Goal: Complete application form

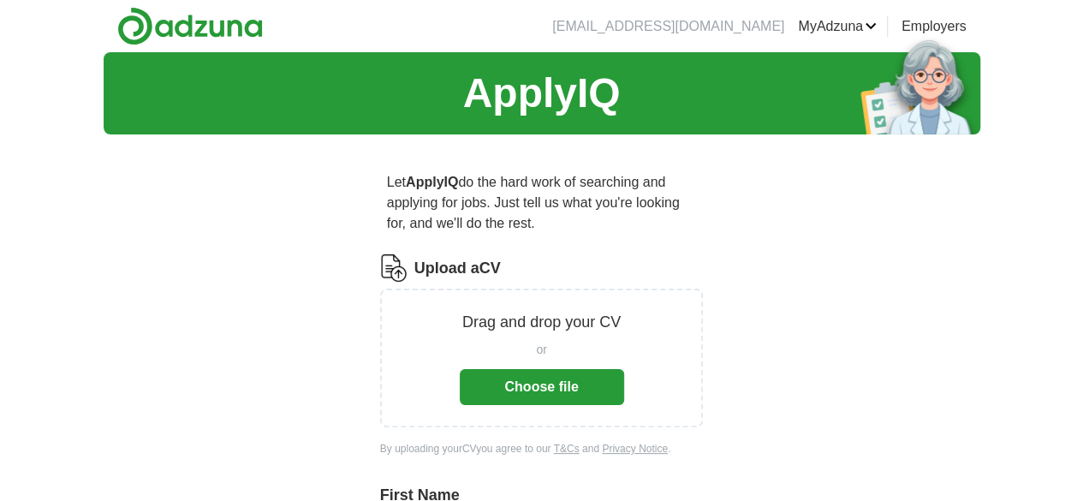
click at [508, 371] on button "Choose file" at bounding box center [542, 387] width 164 height 36
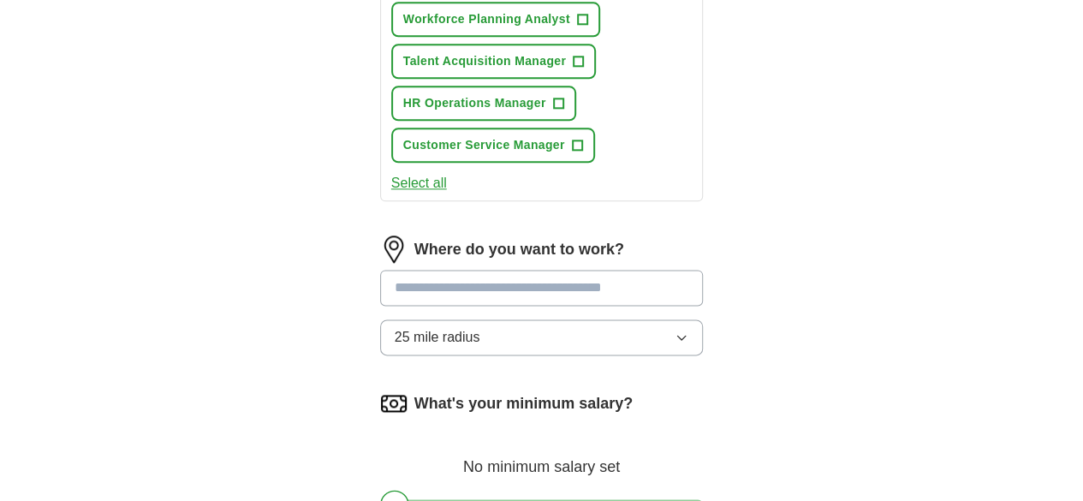
scroll to position [987, 0]
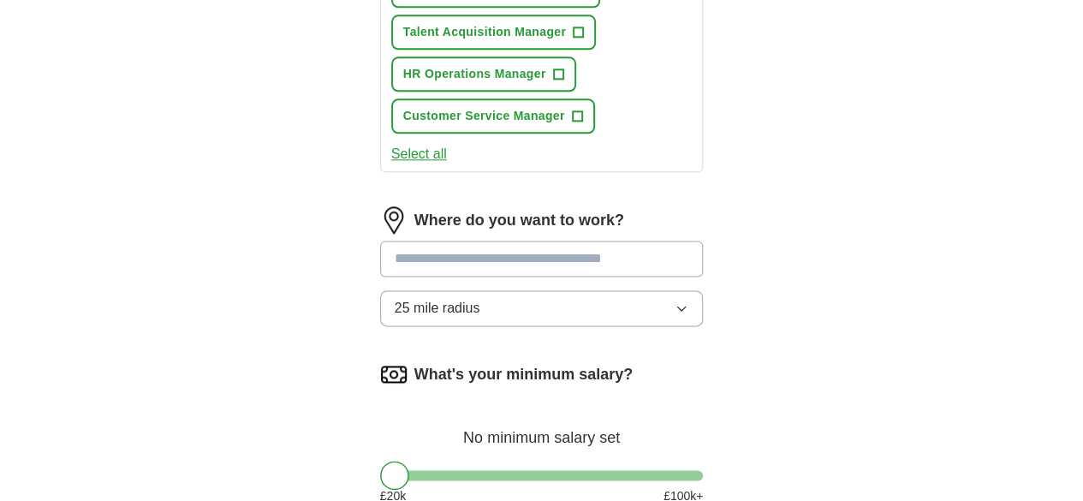
click at [553, 240] on input at bounding box center [542, 258] width 324 height 36
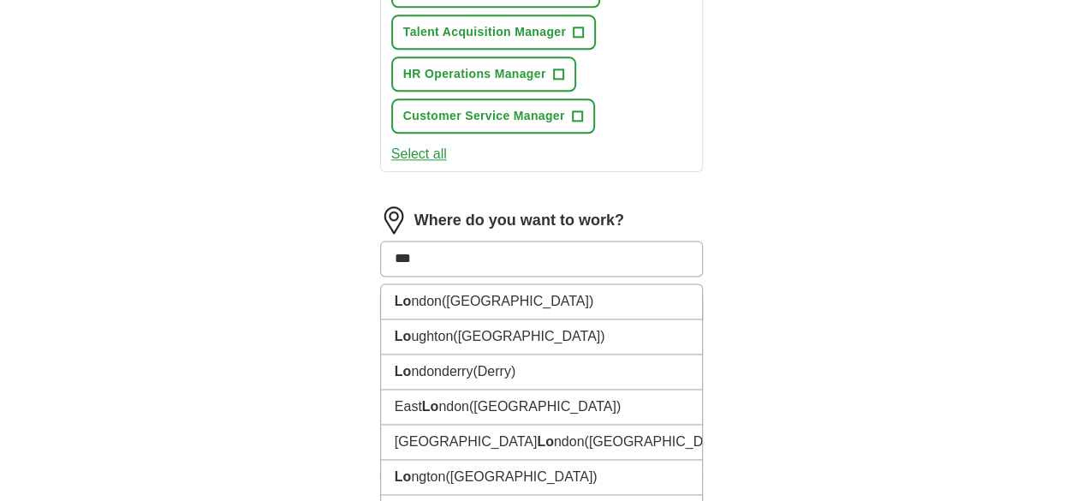
type input "****"
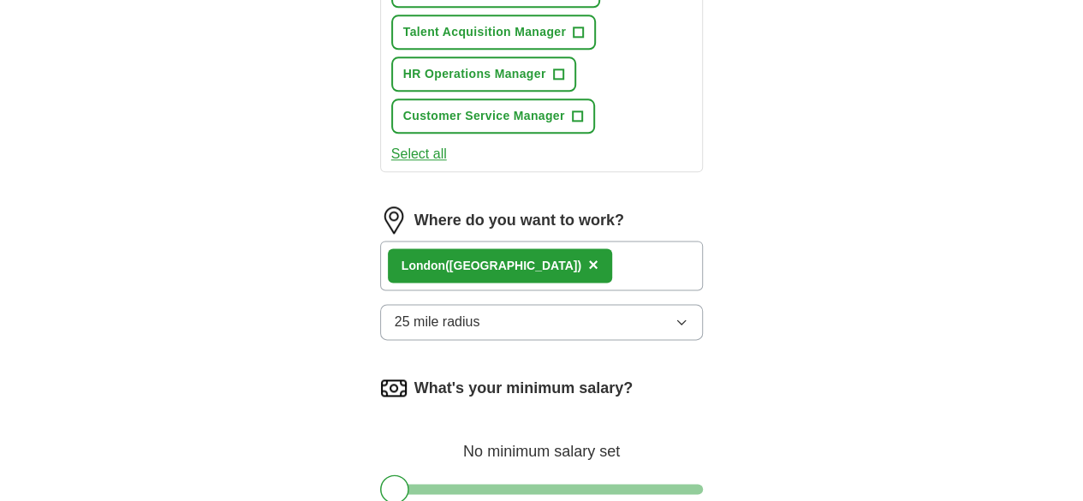
click at [554, 304] on button "25 mile radius" at bounding box center [542, 322] width 324 height 36
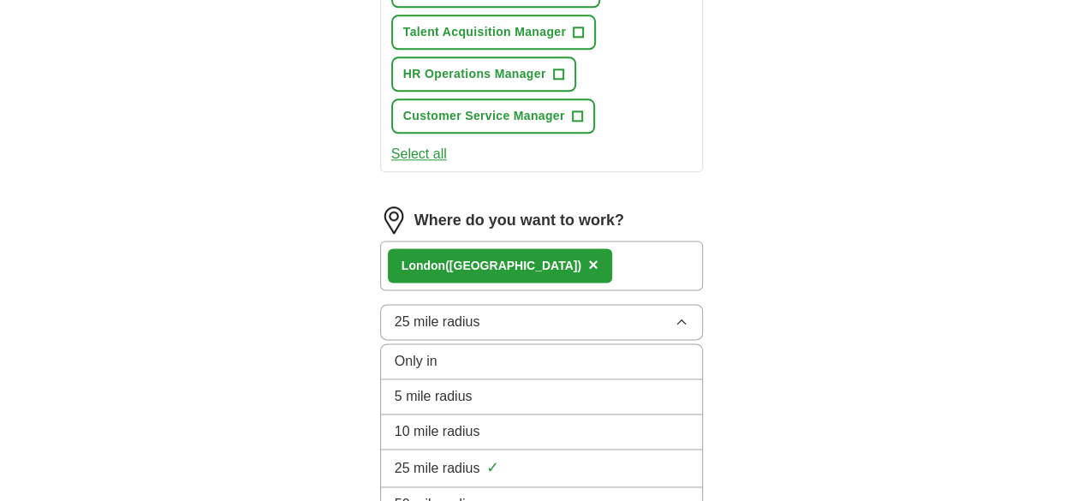
click at [488, 487] on li "50 mile radius" at bounding box center [542, 504] width 322 height 35
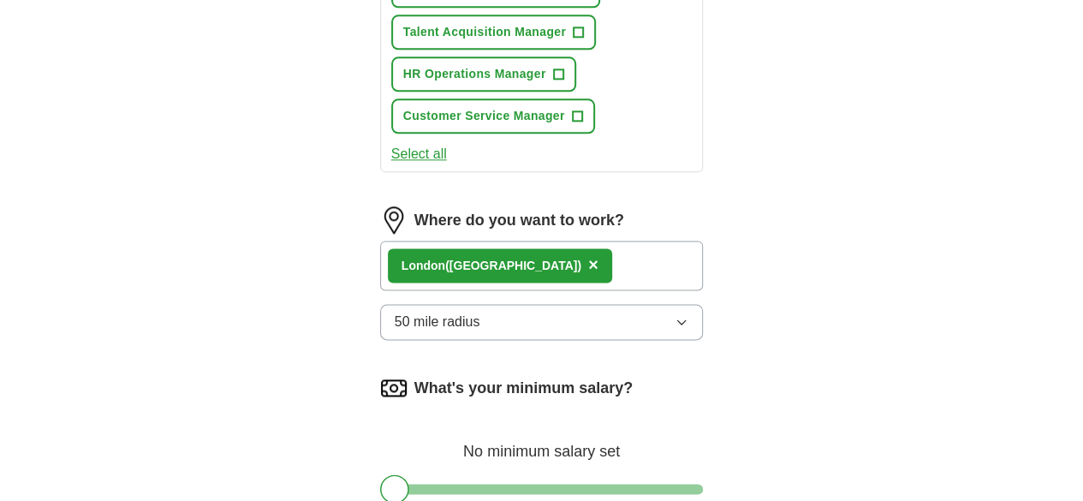
scroll to position [1166, 0]
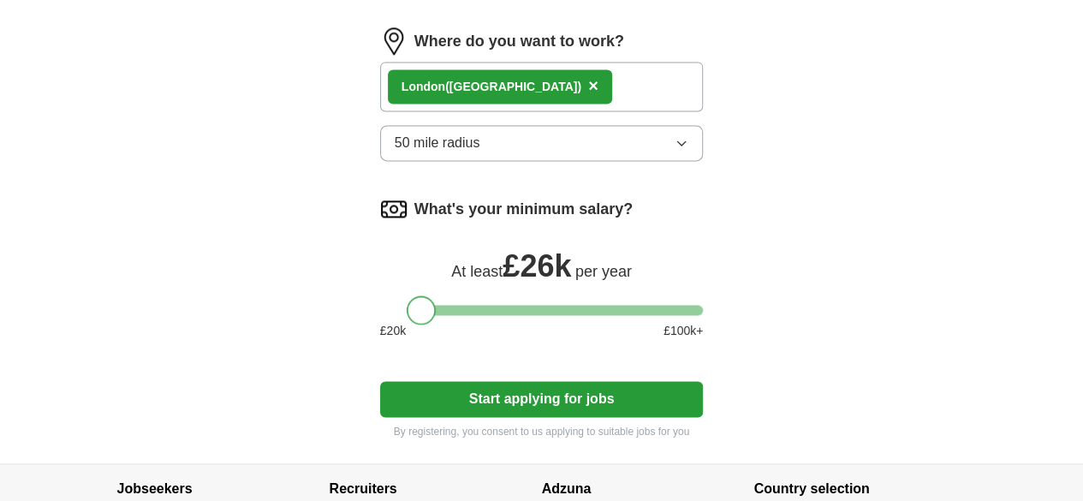
drag, startPoint x: 370, startPoint y: 242, endPoint x: 395, endPoint y: 244, distance: 24.9
click at [407, 295] on div at bounding box center [421, 309] width 29 height 29
click at [529, 381] on button "Start applying for jobs" at bounding box center [542, 399] width 324 height 36
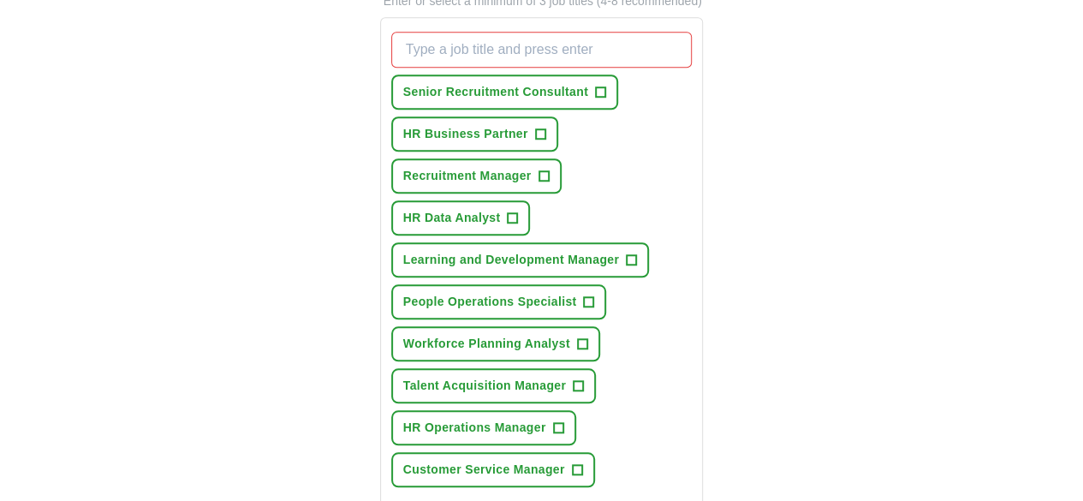
scroll to position [531, 0]
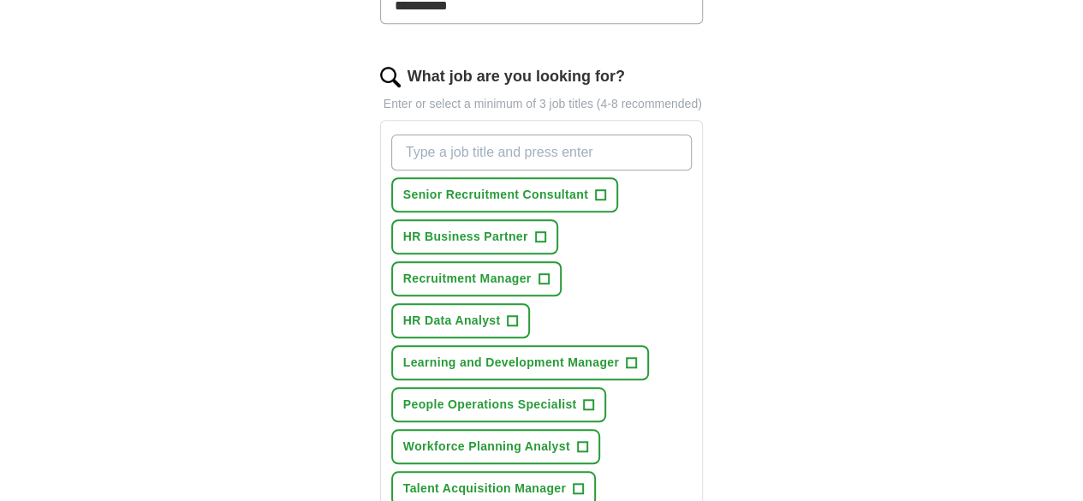
click at [469, 134] on input "What job are you looking for?" at bounding box center [541, 152] width 301 height 36
type input "e"
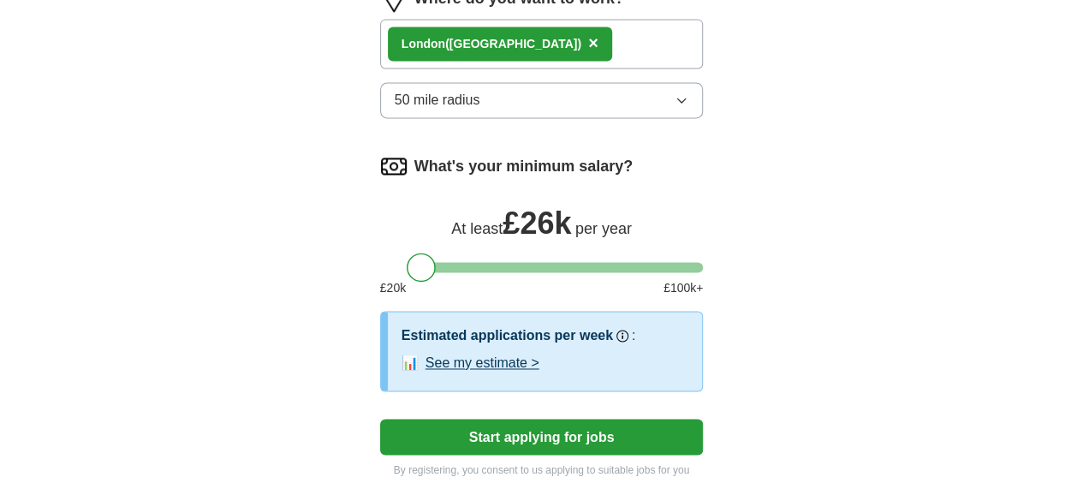
scroll to position [1208, 0]
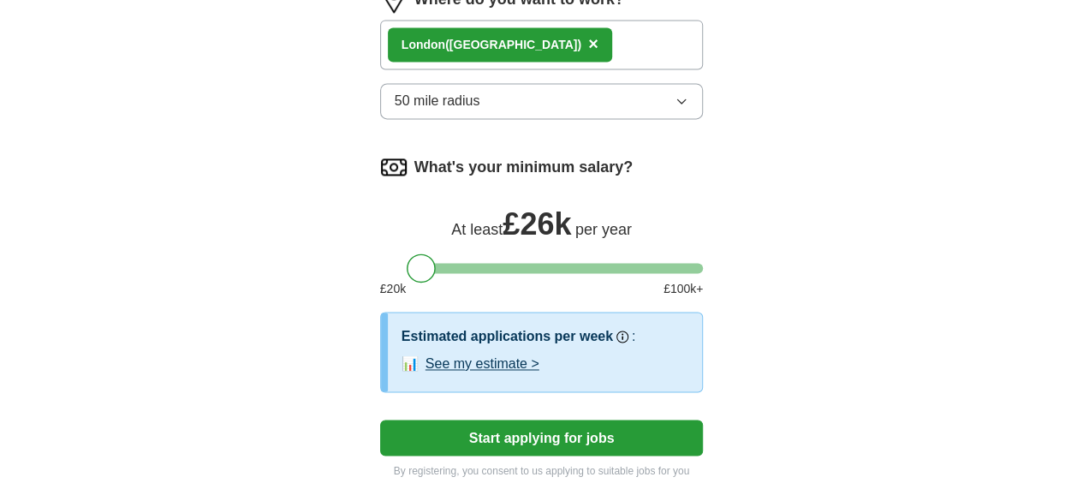
click at [452, 353] on button "See my estimate >" at bounding box center [482, 363] width 114 height 21
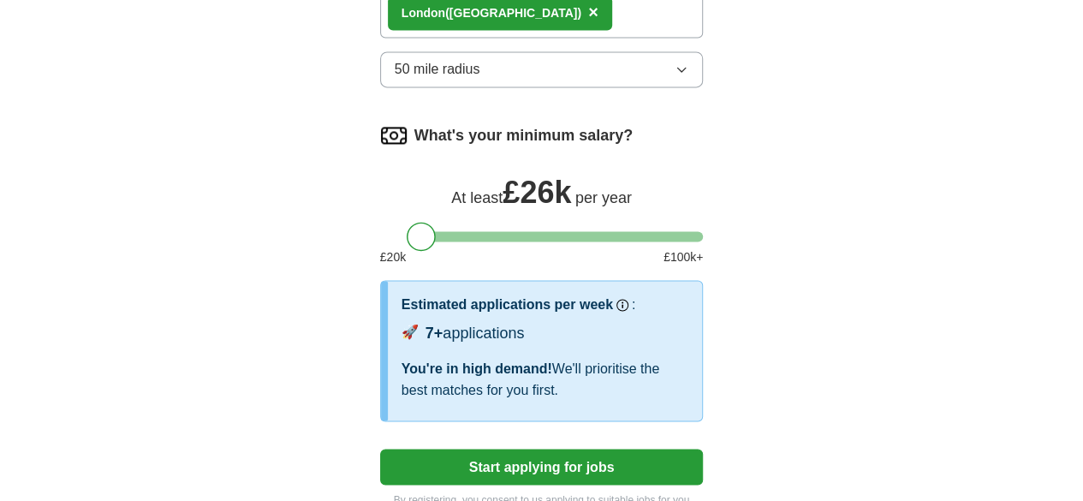
scroll to position [1240, 0]
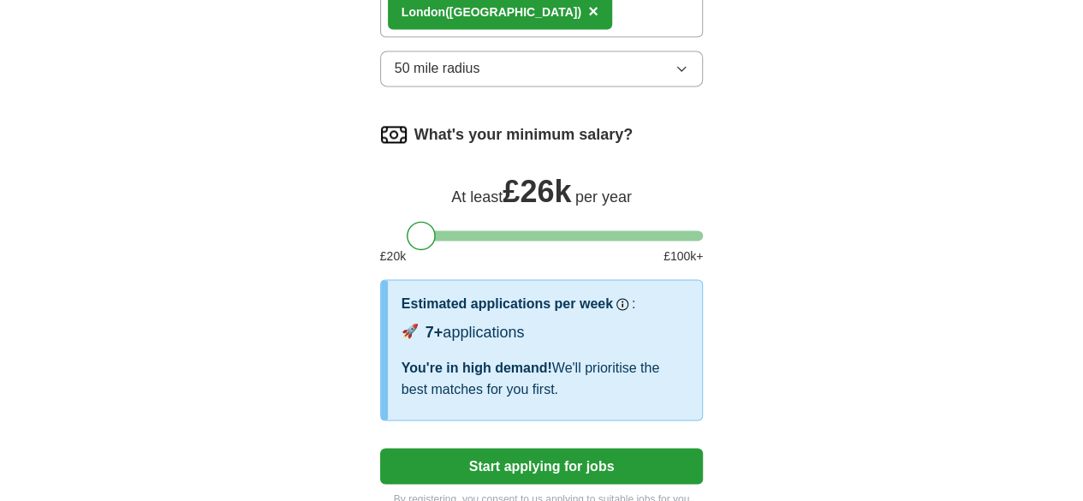
click at [404, 448] on button "Start applying for jobs" at bounding box center [542, 466] width 324 height 36
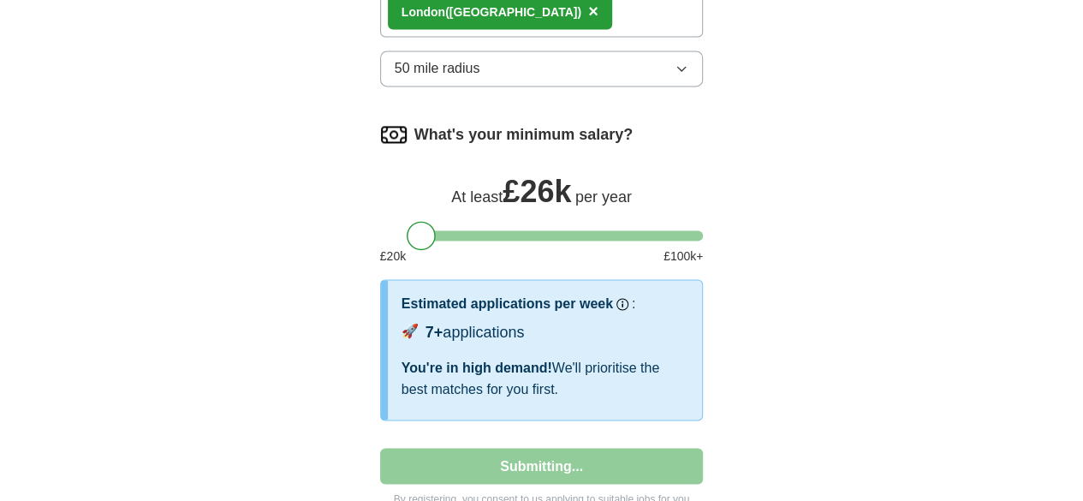
select select "**"
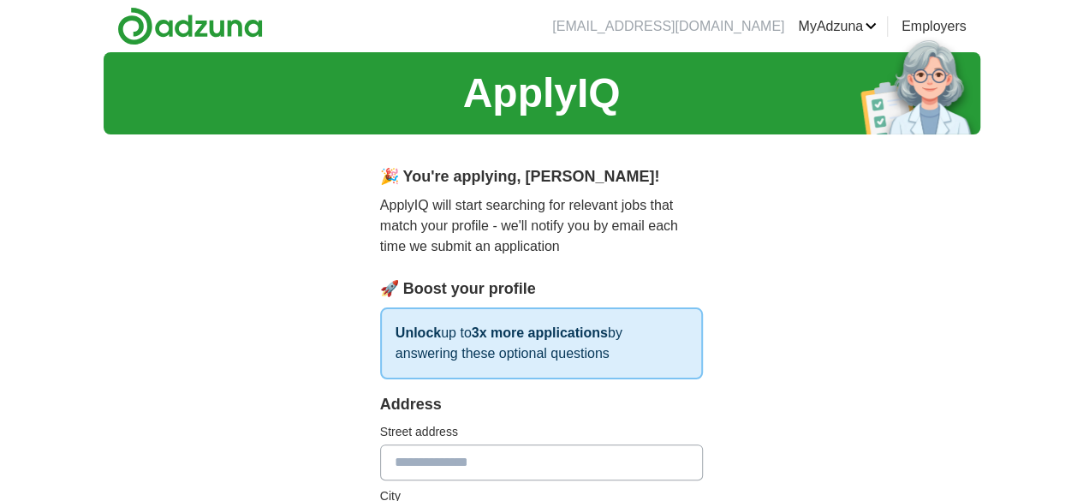
scroll to position [137, 0]
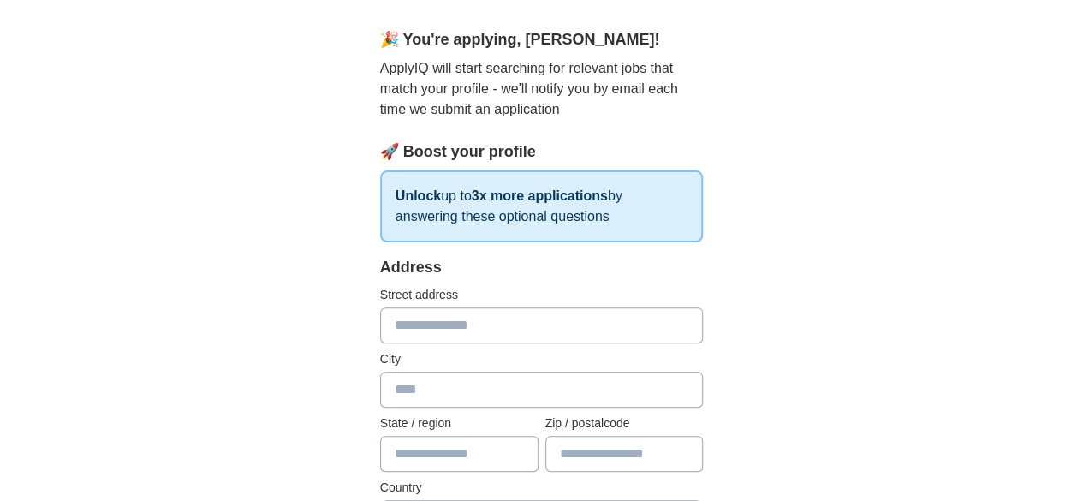
click at [404, 337] on input "text" at bounding box center [542, 325] width 324 height 36
type input "**********"
type input "*****"
type input "*******"
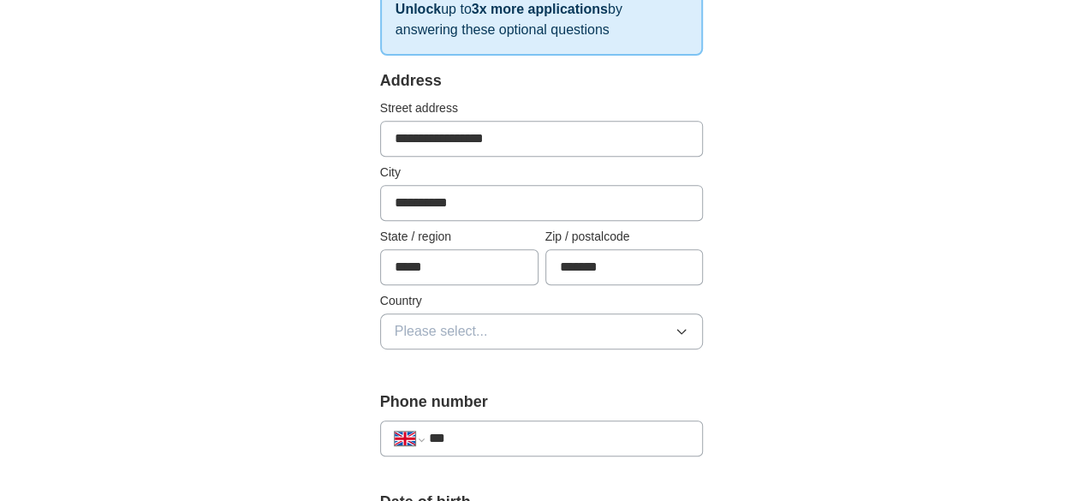
scroll to position [408, 0]
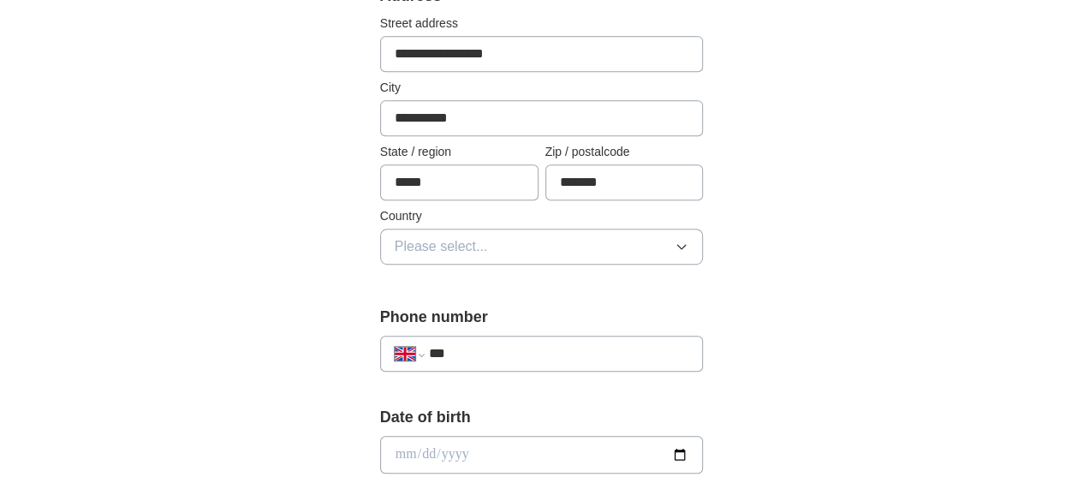
click at [406, 244] on span "Please select..." at bounding box center [441, 246] width 93 height 21
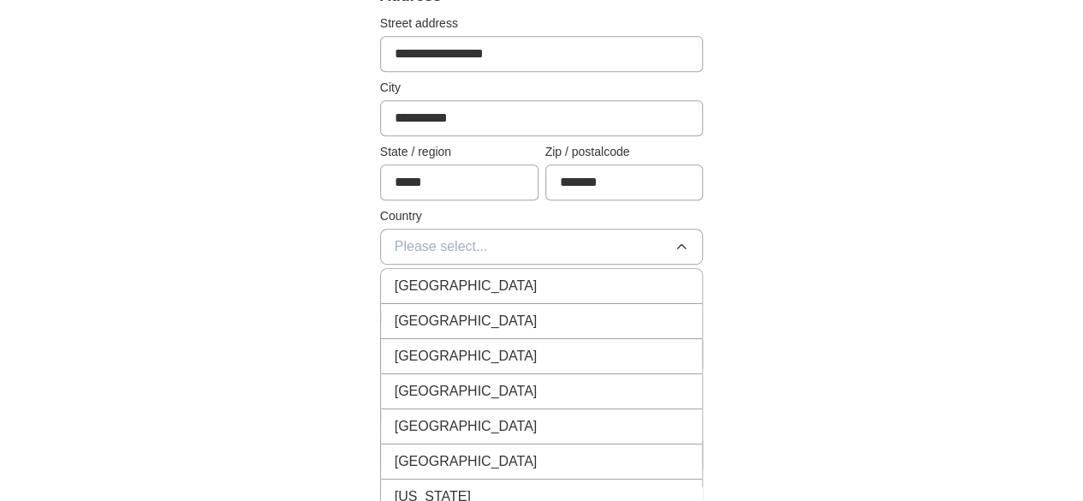
click at [408, 284] on span "[GEOGRAPHIC_DATA]" at bounding box center [466, 286] width 143 height 21
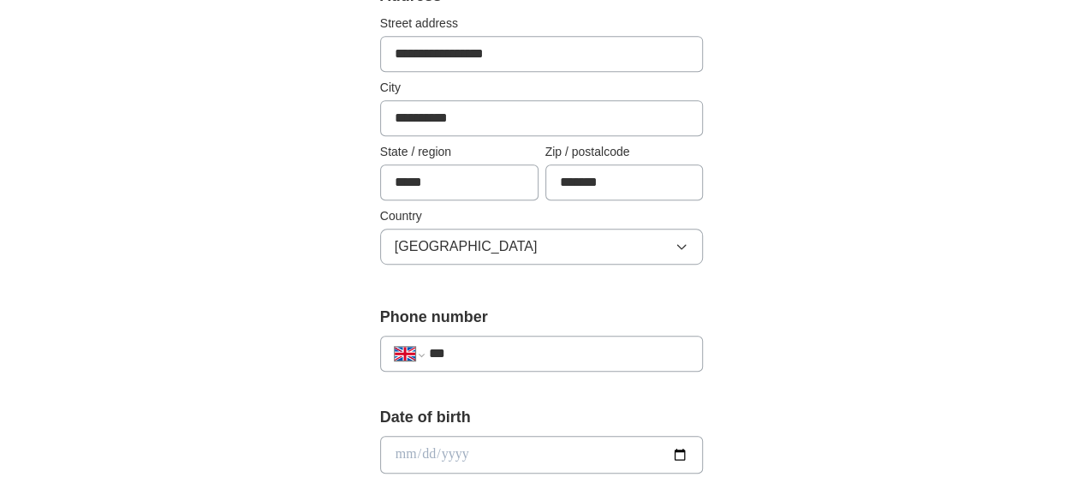
click at [431, 335] on div "**********" at bounding box center [542, 353] width 324 height 36
click at [440, 348] on input "***" at bounding box center [559, 353] width 260 height 21
type input "**********"
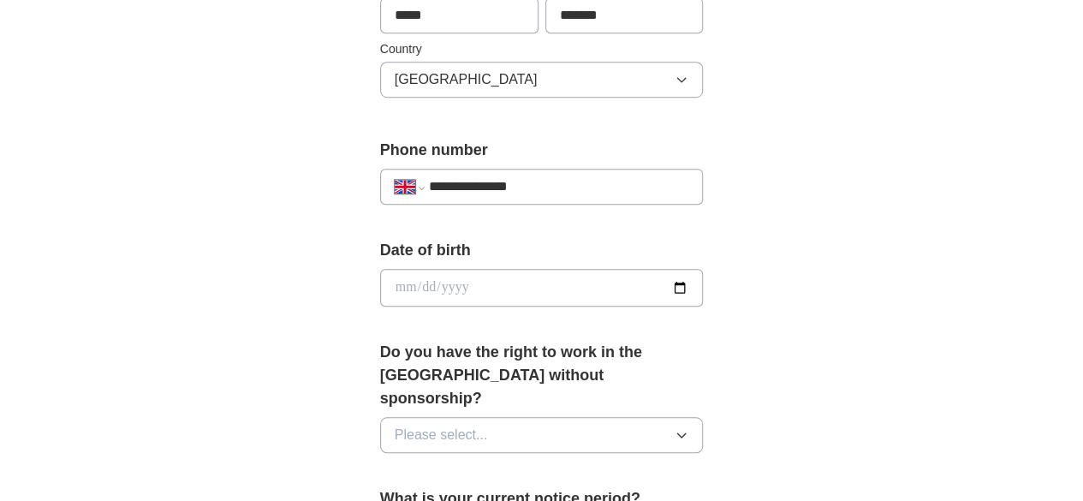
scroll to position [577, 0]
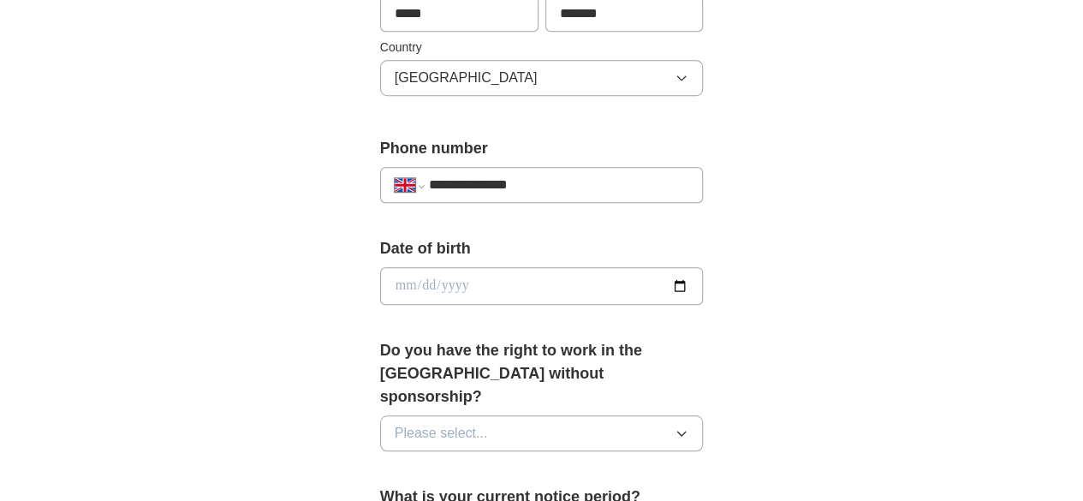
click at [387, 274] on input "date" at bounding box center [542, 286] width 324 height 38
click at [380, 276] on input "date" at bounding box center [542, 286] width 324 height 38
type input "**********"
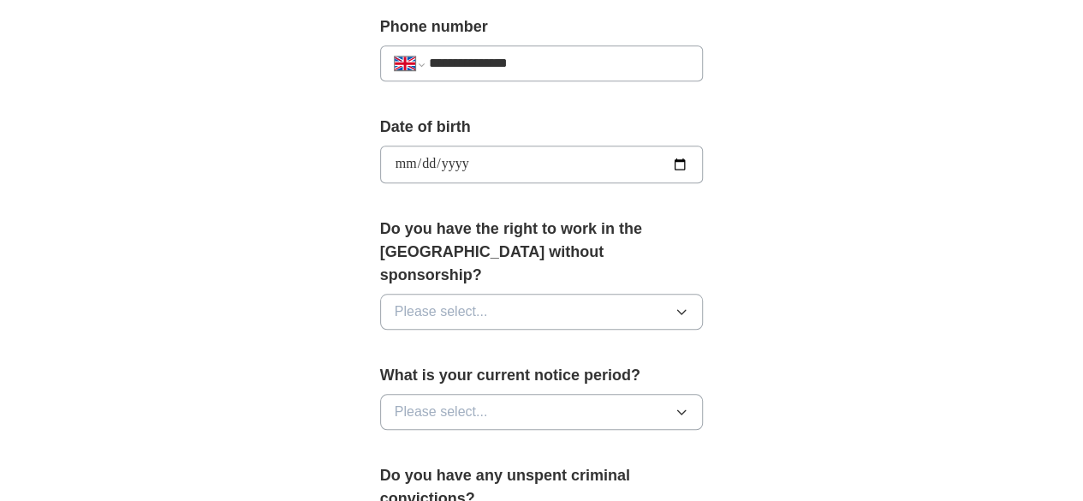
scroll to position [700, 0]
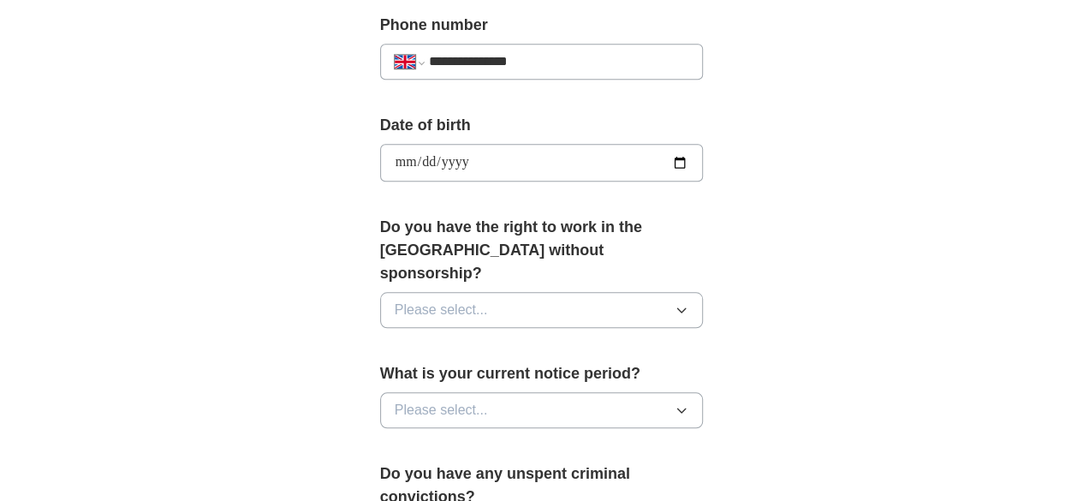
click at [395, 300] on span "Please select..." at bounding box center [441, 310] width 93 height 21
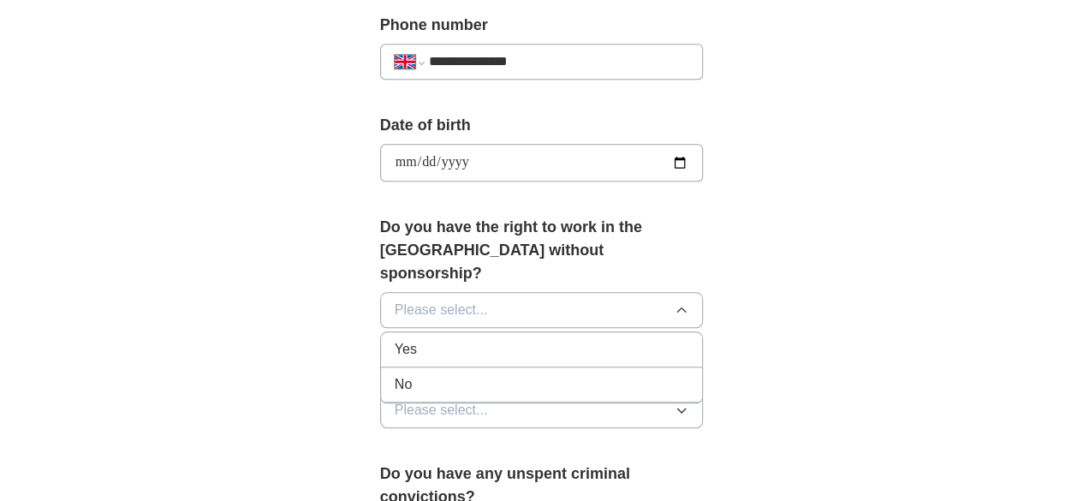
click at [395, 339] on div "Yes" at bounding box center [542, 349] width 294 height 21
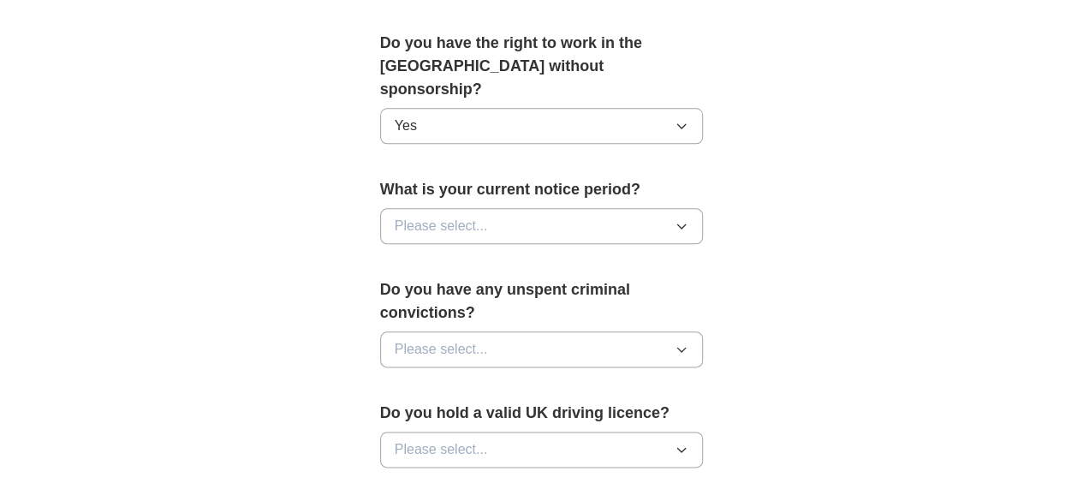
scroll to position [885, 0]
click at [395, 215] on span "Please select..." at bounding box center [441, 225] width 93 height 21
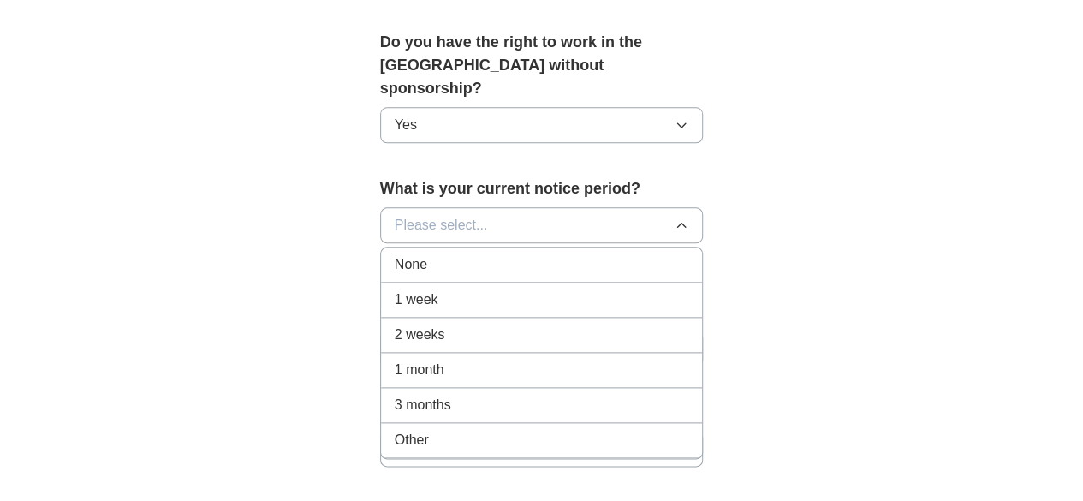
click at [395, 254] on div "None" at bounding box center [542, 264] width 294 height 21
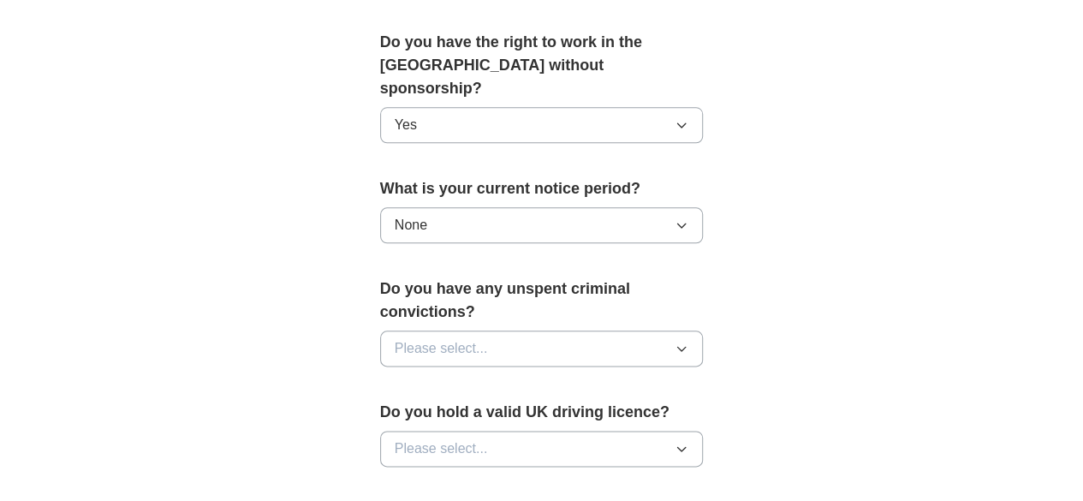
click at [406, 338] on span "Please select..." at bounding box center [441, 348] width 93 height 21
click at [409, 413] on div "No" at bounding box center [542, 423] width 294 height 21
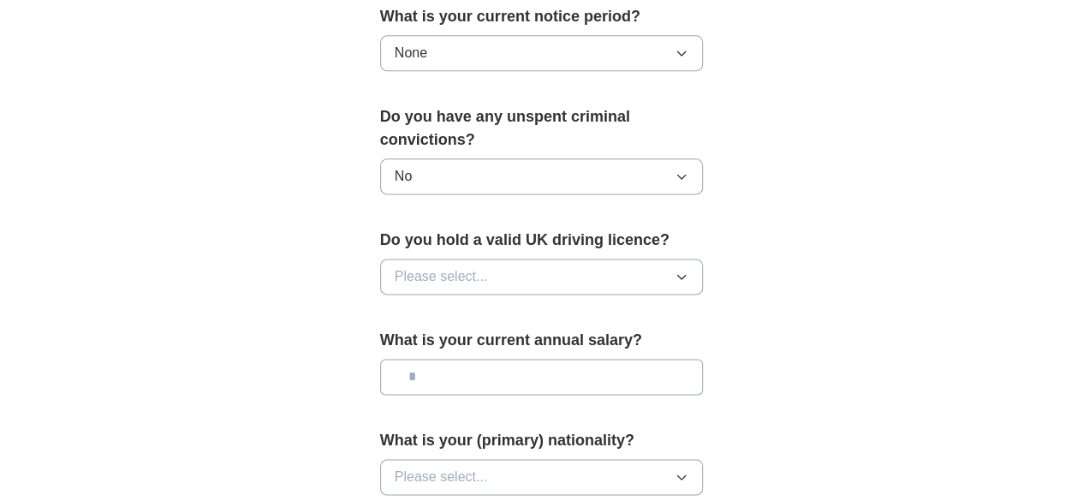
scroll to position [1058, 0]
click at [454, 258] on button "Please select..." at bounding box center [542, 276] width 324 height 36
click at [459, 340] on div "No" at bounding box center [542, 350] width 294 height 21
click at [459, 358] on input "text" at bounding box center [542, 376] width 324 height 36
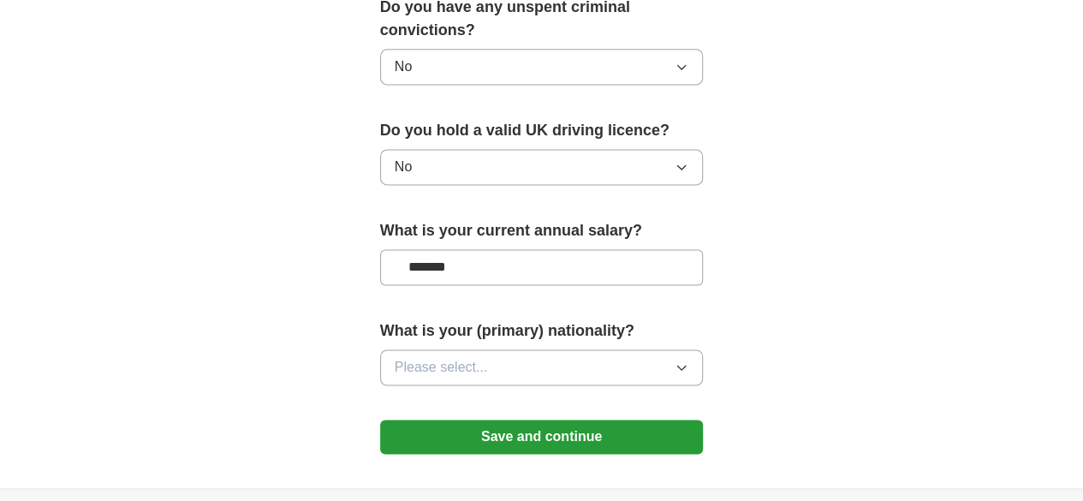
scroll to position [1206, 0]
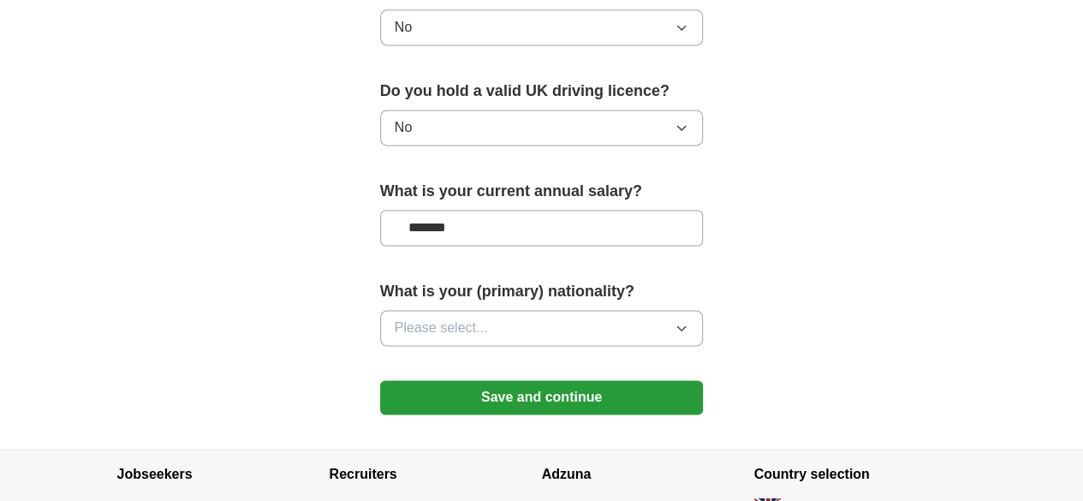
type input "*******"
click at [445, 310] on button "Please select..." at bounding box center [542, 328] width 324 height 36
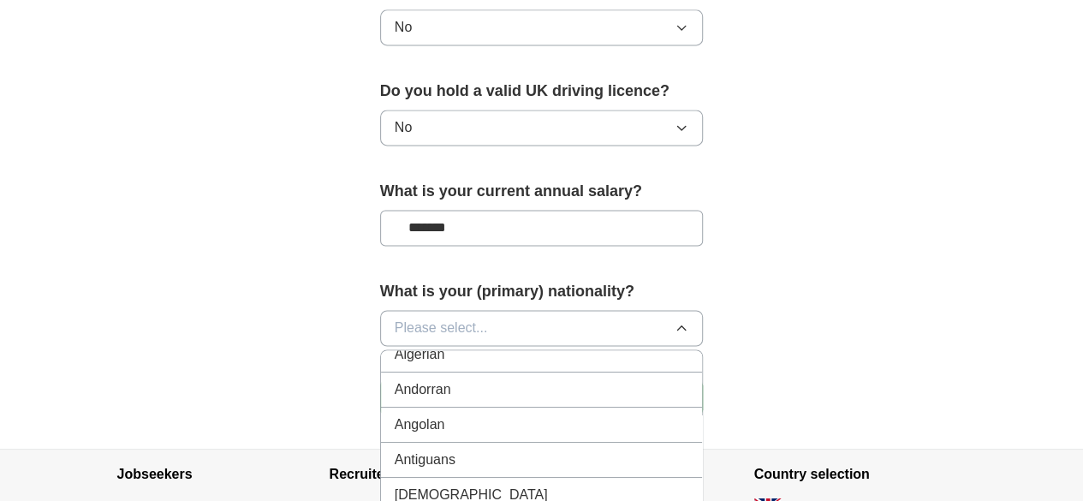
scroll to position [155, 0]
click at [451, 413] on div "Angolan" at bounding box center [542, 423] width 294 height 21
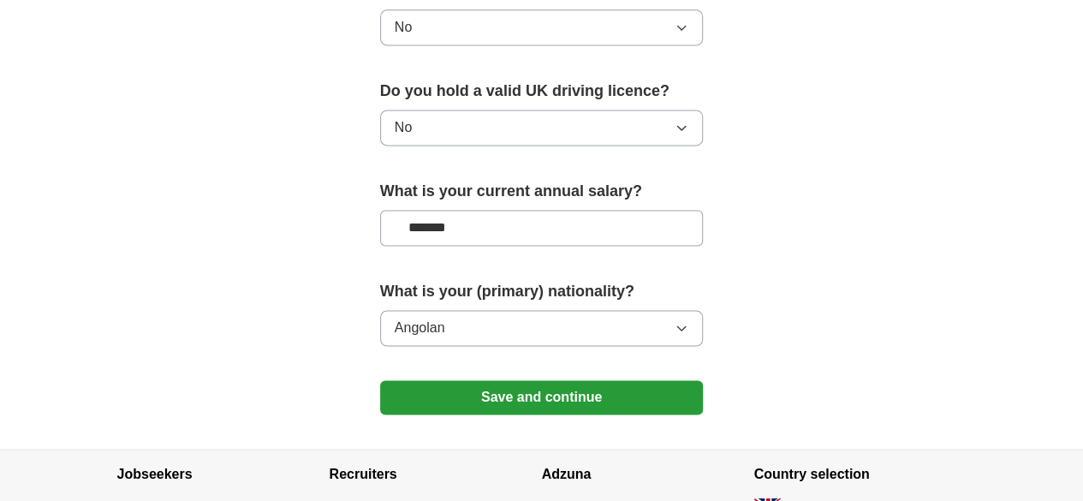
scroll to position [1291, 0]
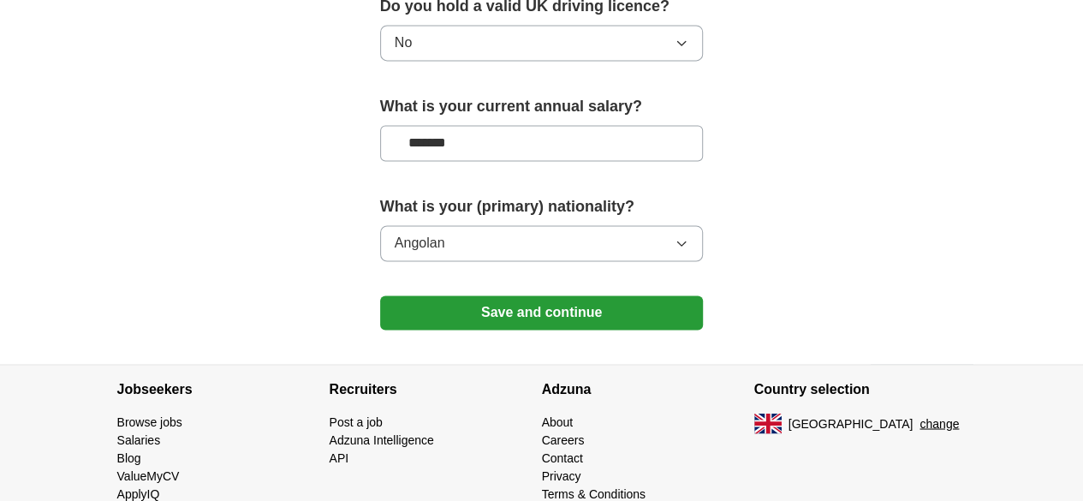
click at [418, 225] on button "Angolan" at bounding box center [542, 243] width 324 height 36
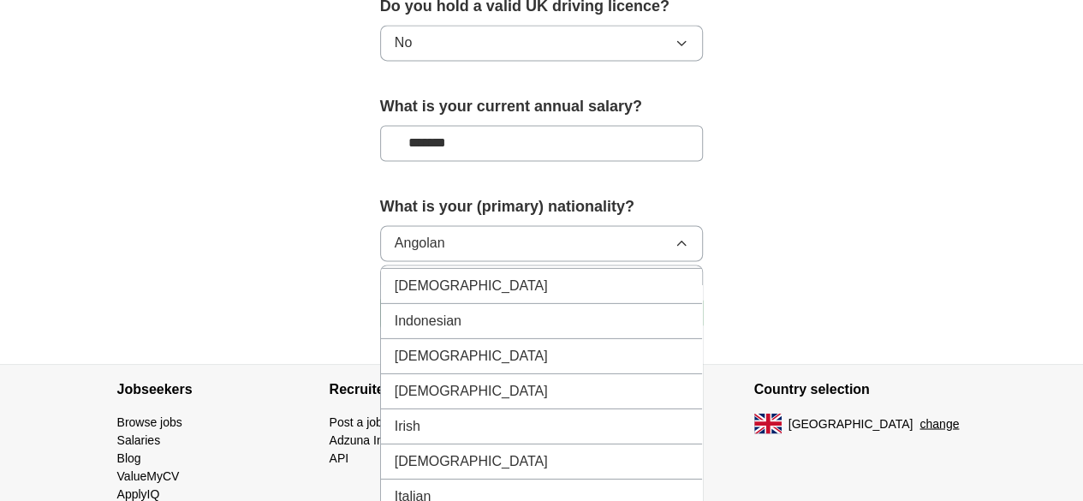
scroll to position [2770, 0]
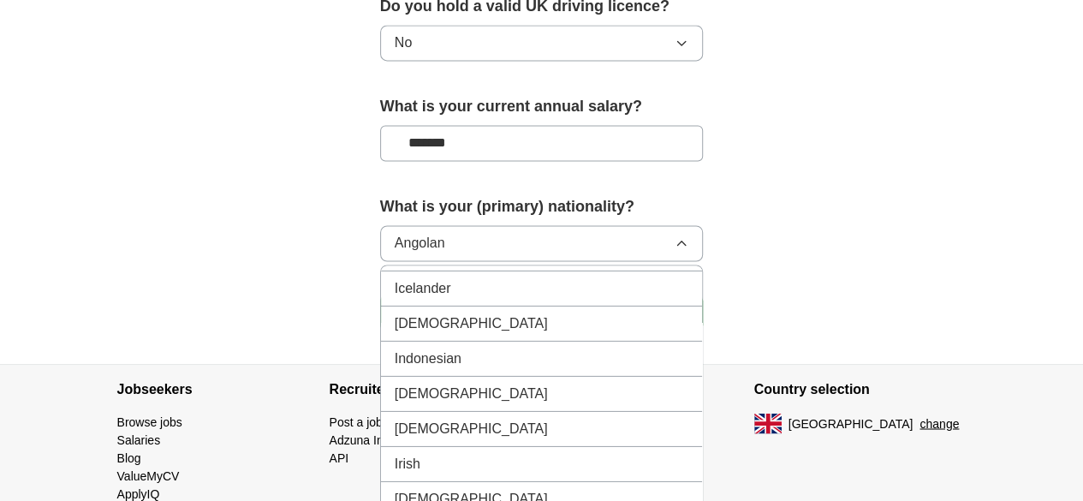
click at [425, 312] on div "[DEMOGRAPHIC_DATA]" at bounding box center [542, 322] width 294 height 21
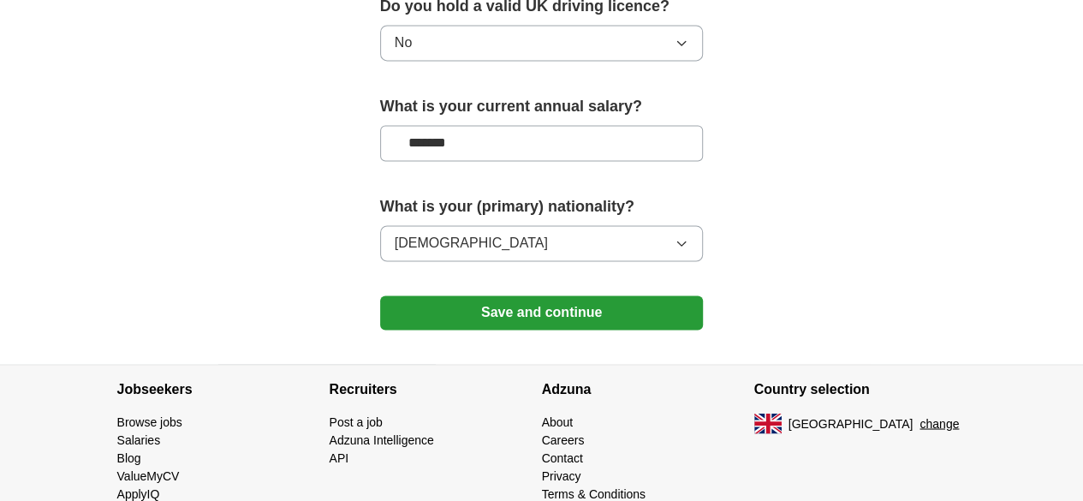
click at [435, 295] on button "Save and continue" at bounding box center [542, 312] width 324 height 34
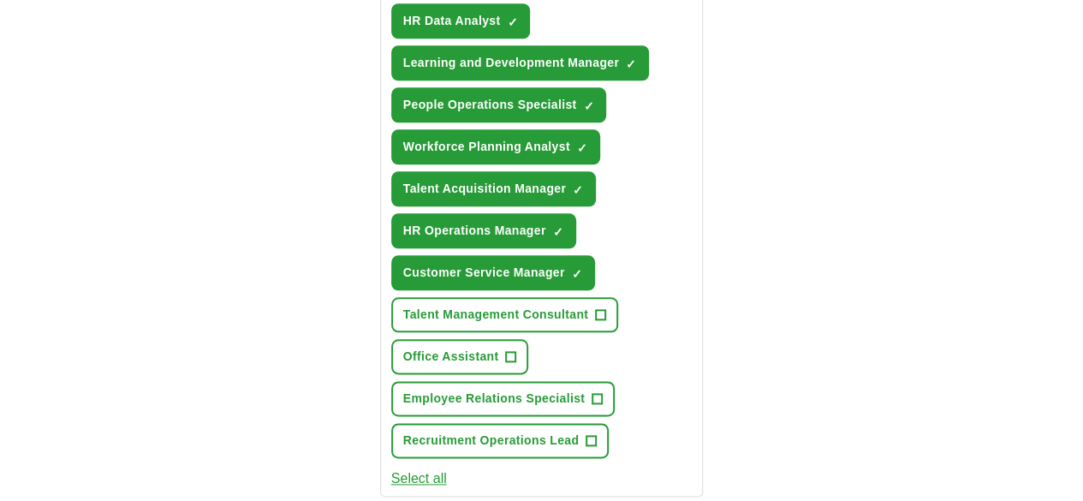
scroll to position [865, 0]
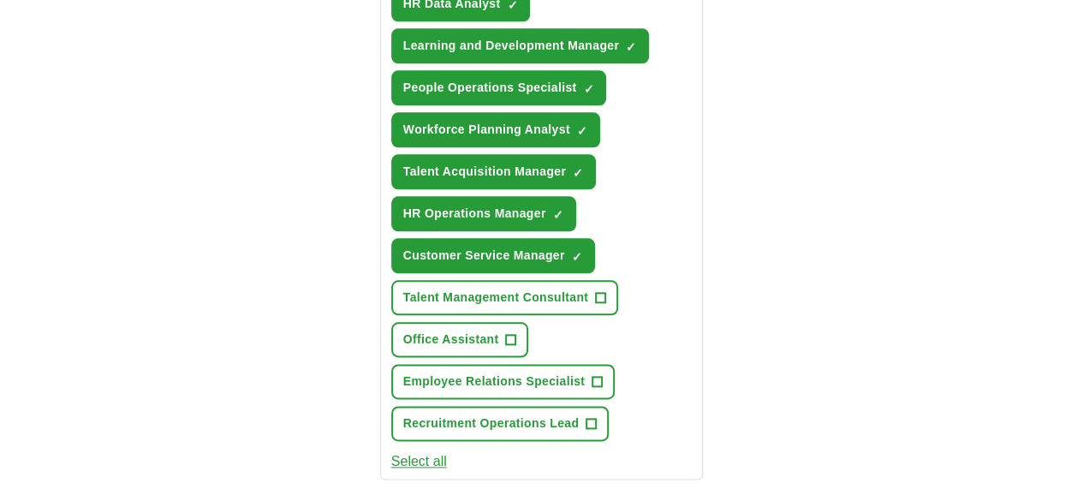
click at [399, 451] on button "Select all" at bounding box center [419, 461] width 56 height 21
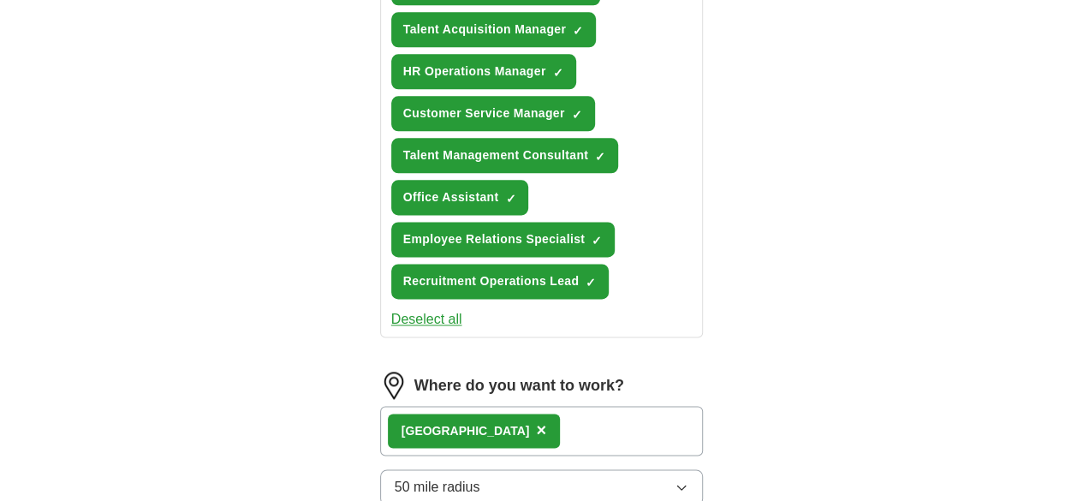
scroll to position [1009, 0]
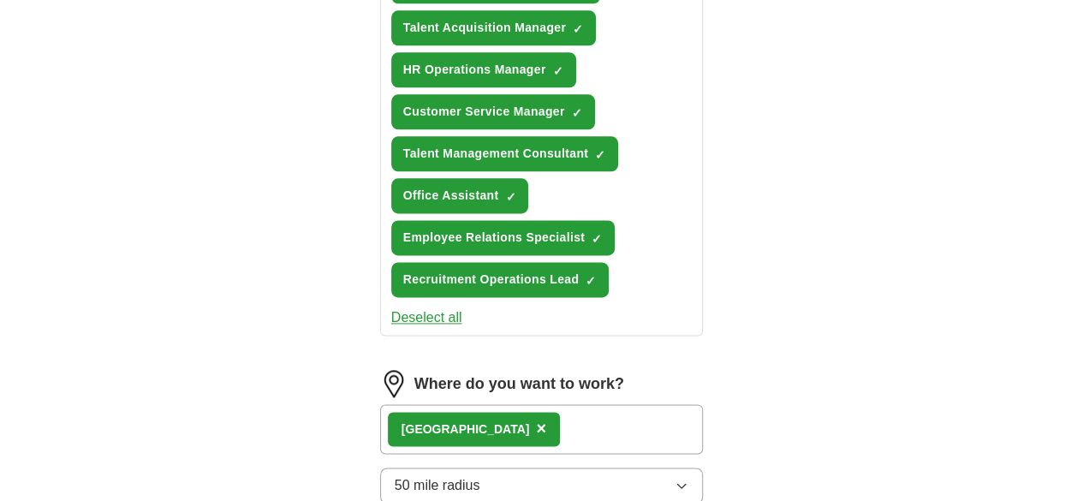
click at [474, 404] on div "London ×" at bounding box center [542, 429] width 324 height 50
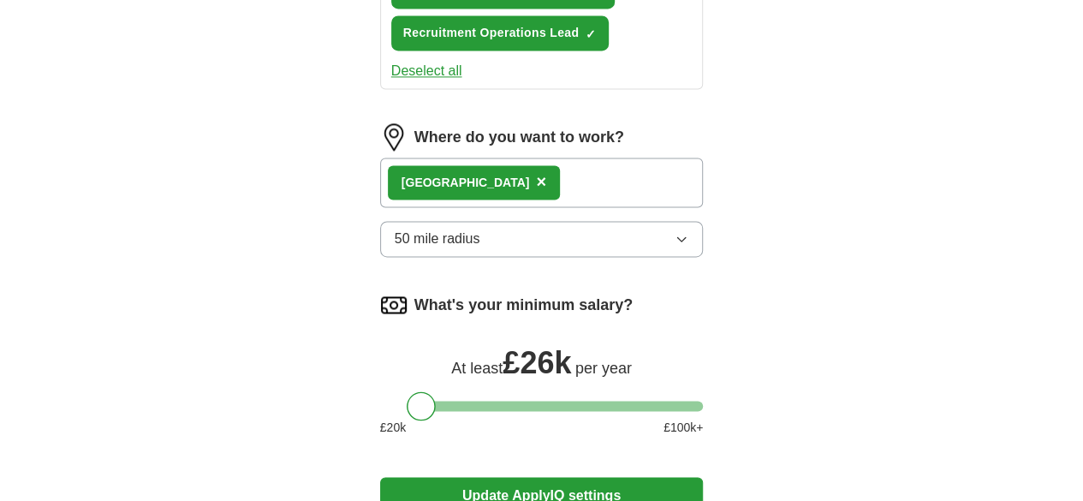
scroll to position [1256, 0]
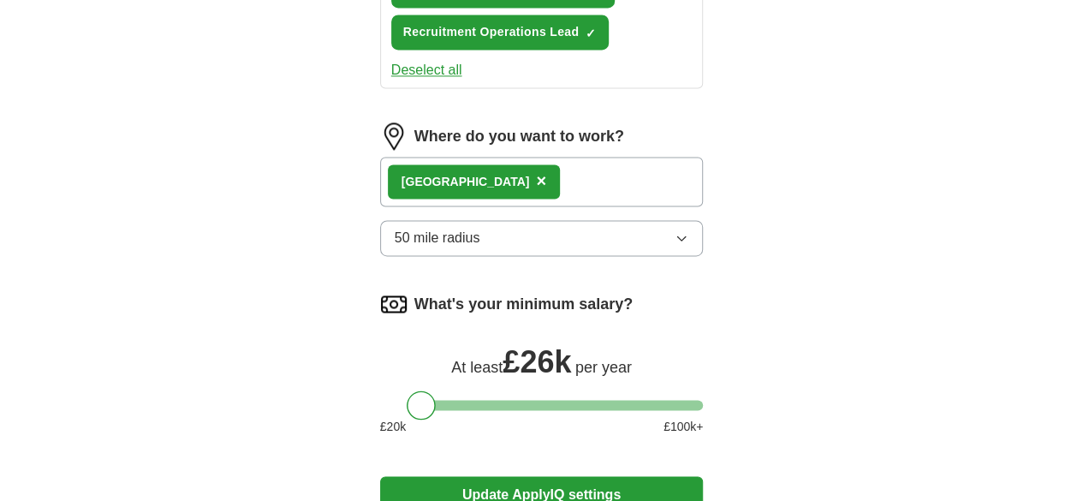
click at [478, 476] on button "Update ApplyIQ settings" at bounding box center [542, 494] width 324 height 36
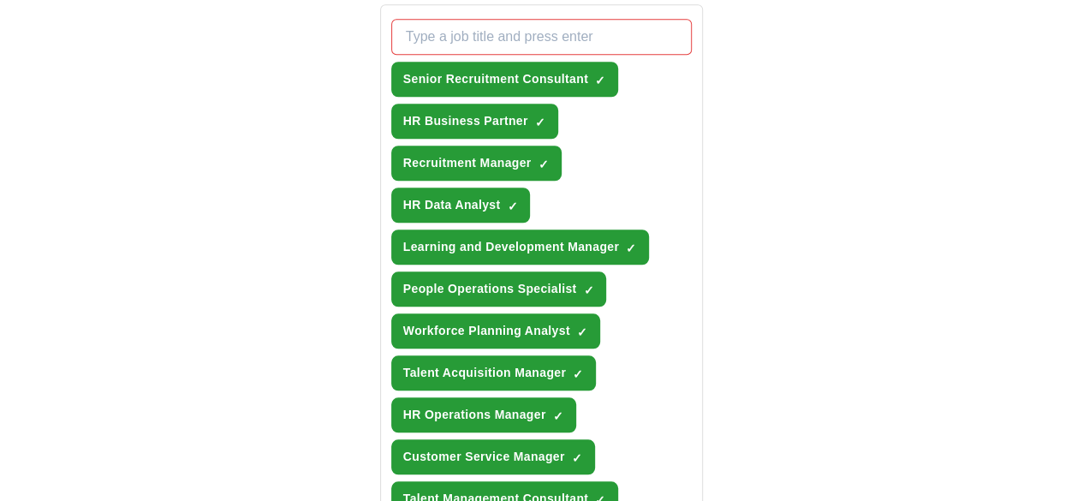
scroll to position [658, 0]
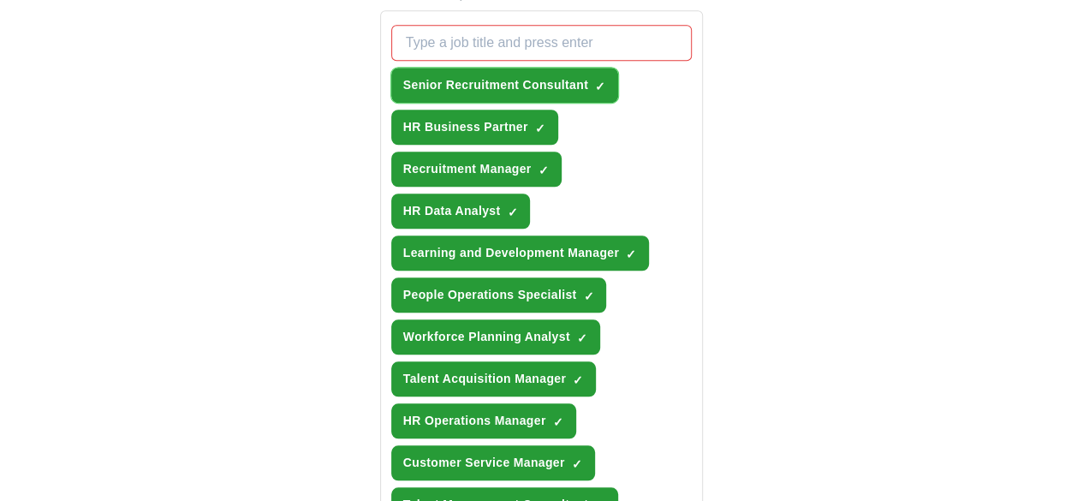
click at [502, 76] on span "Senior Recruitment Consultant" at bounding box center [495, 85] width 185 height 18
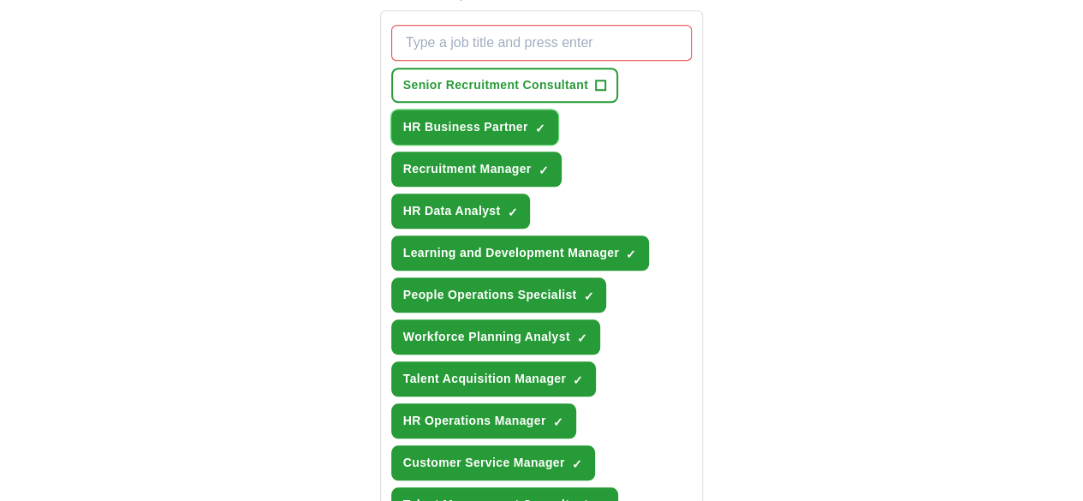
click at [491, 110] on button "HR Business Partner ✓ ×" at bounding box center [474, 127] width 167 height 35
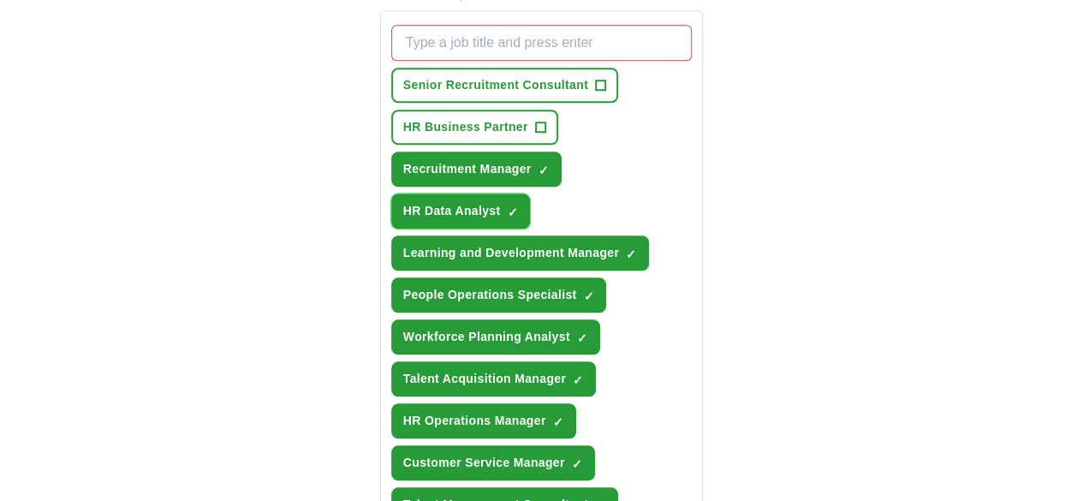
click at [451, 193] on button "HR Data Analyst ✓ ×" at bounding box center [461, 210] width 140 height 35
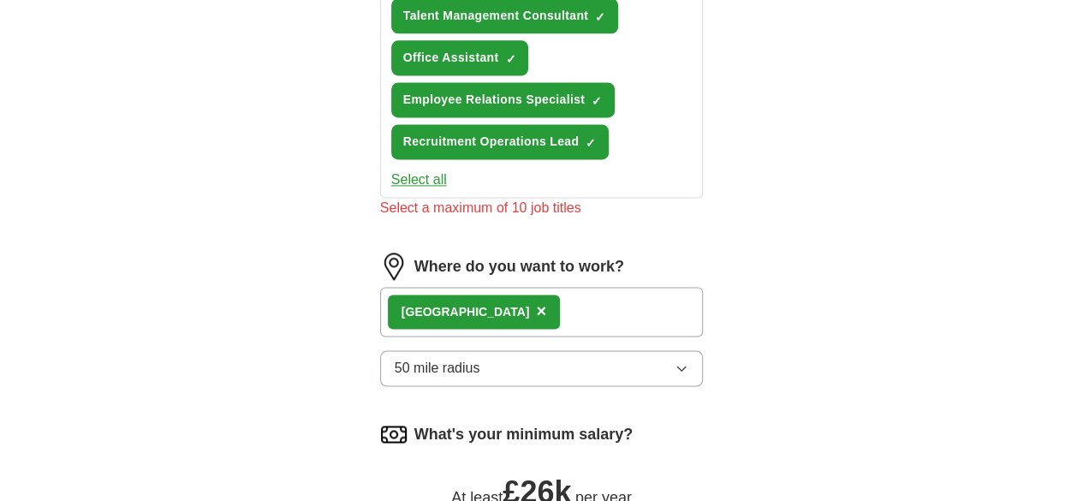
scroll to position [1327, 0]
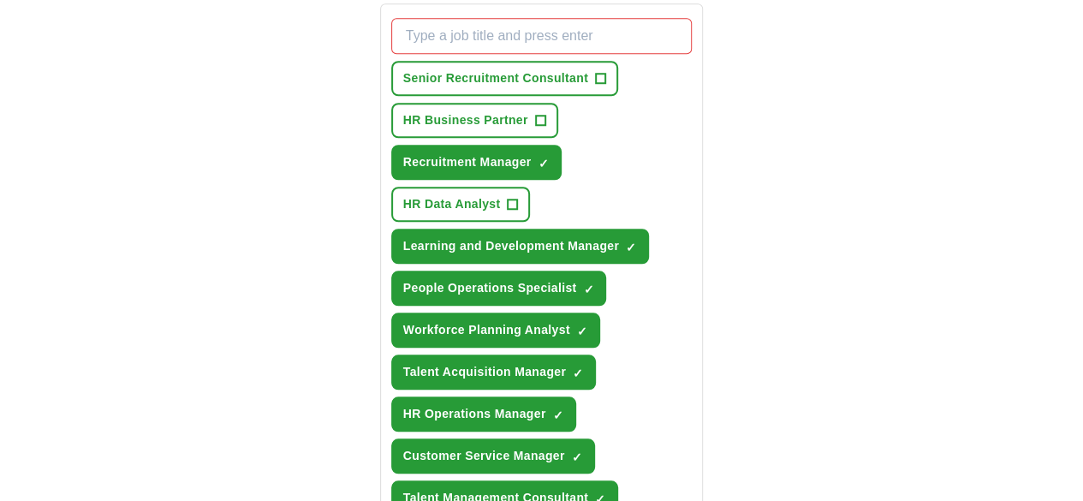
scroll to position [733, 0]
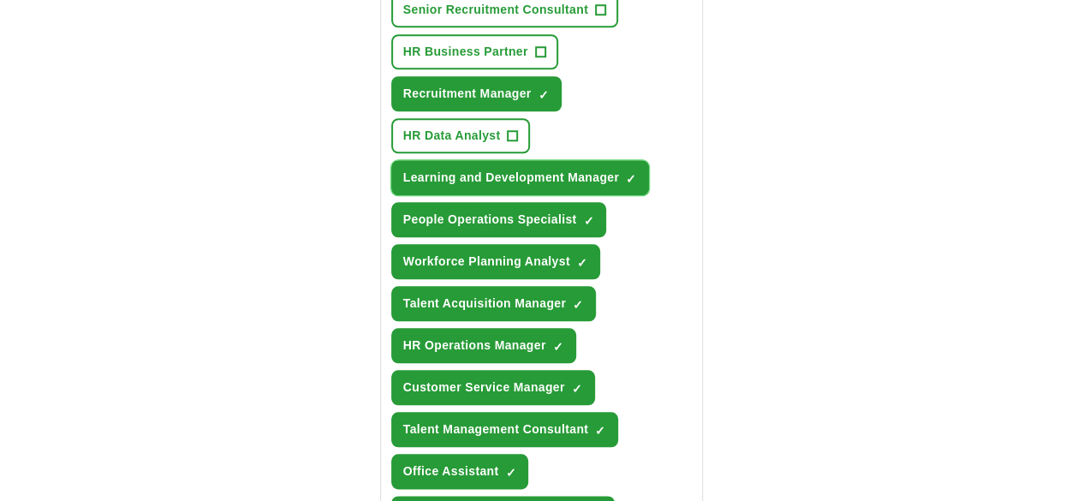
click at [452, 169] on span "Learning and Development Manager" at bounding box center [511, 178] width 216 height 18
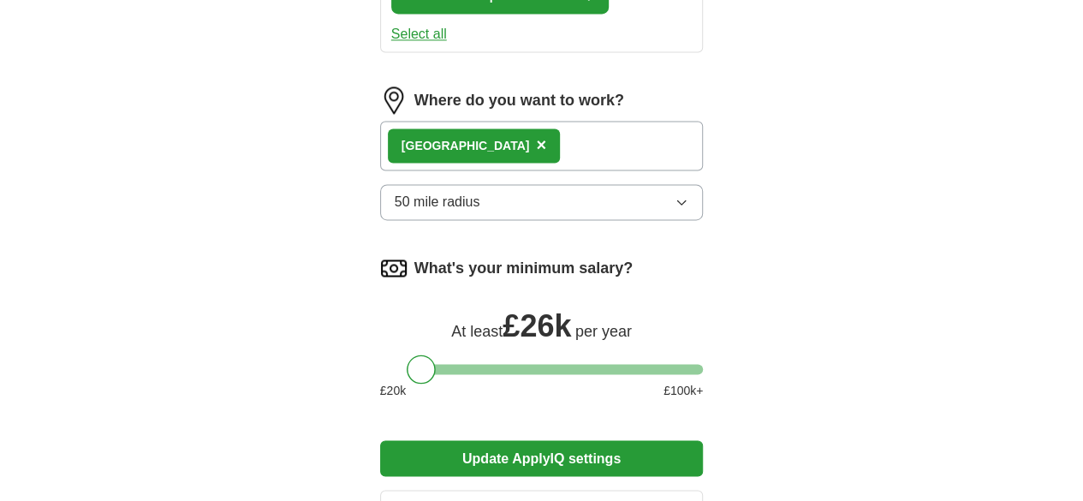
scroll to position [1315, 0]
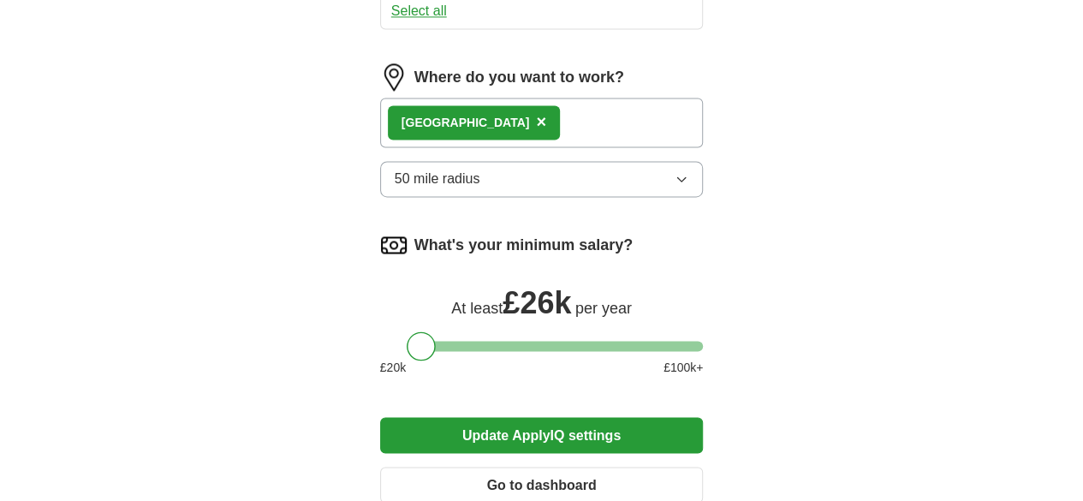
click at [538, 417] on button "Update ApplyIQ settings" at bounding box center [542, 435] width 324 height 36
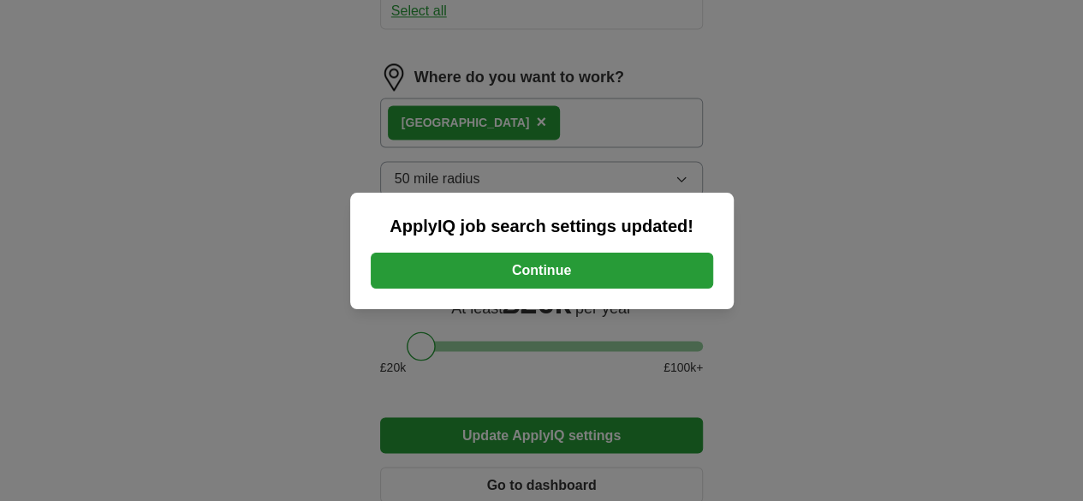
click at [520, 269] on button "Continue" at bounding box center [542, 270] width 342 height 36
